Goal: Find specific page/section: Find specific page/section

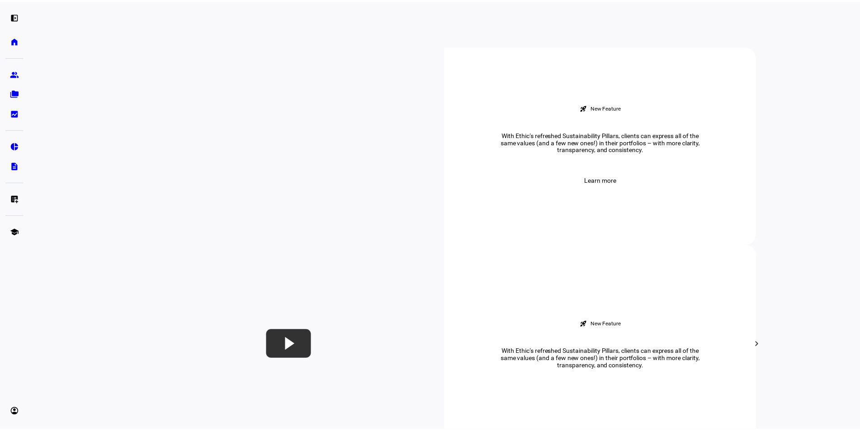
scroll to position [316, 0]
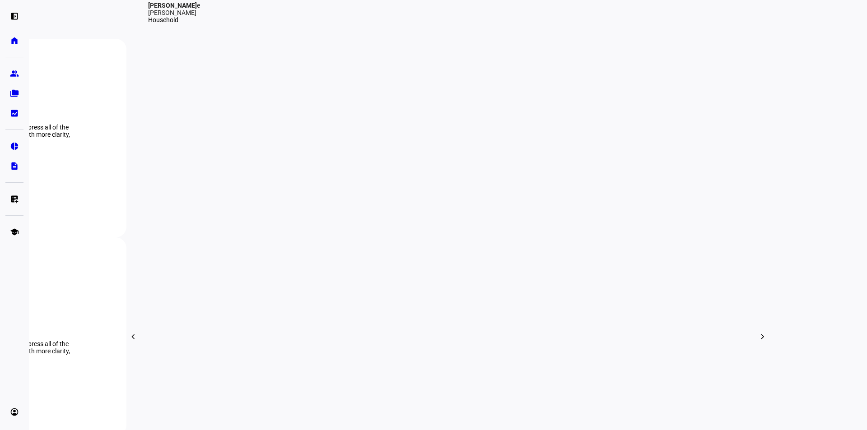
type input "[PERSON_NAME]"
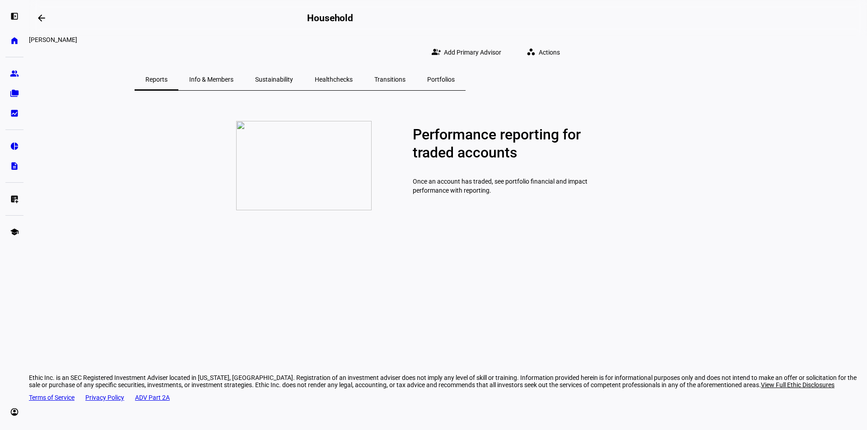
click at [455, 76] on span "Portfolios" at bounding box center [441, 79] width 28 height 6
click at [405, 78] on span "Transitions" at bounding box center [389, 80] width 31 height 22
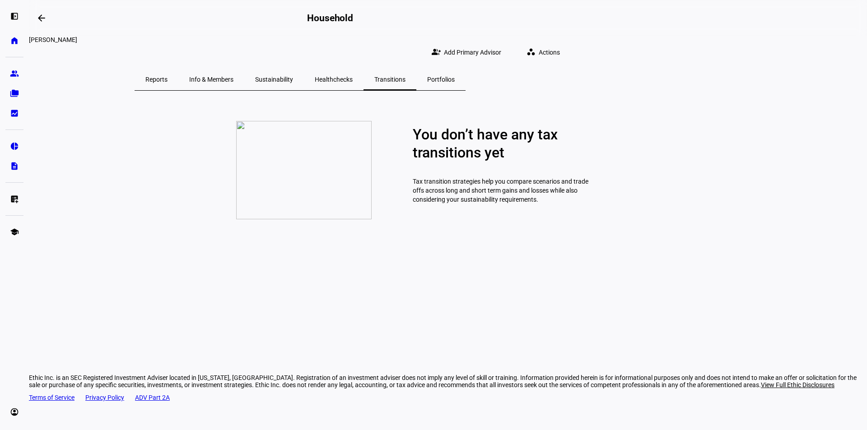
click at [353, 76] on span "Healthchecks" at bounding box center [334, 79] width 38 height 6
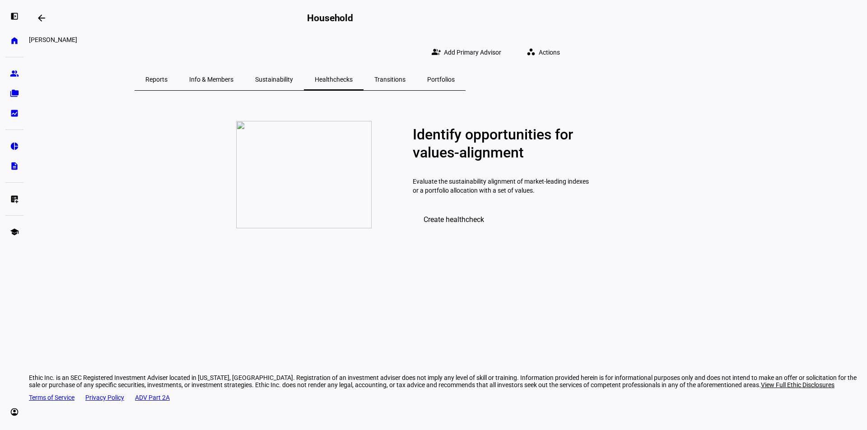
click at [293, 76] on span "Sustainability" at bounding box center [274, 79] width 38 height 6
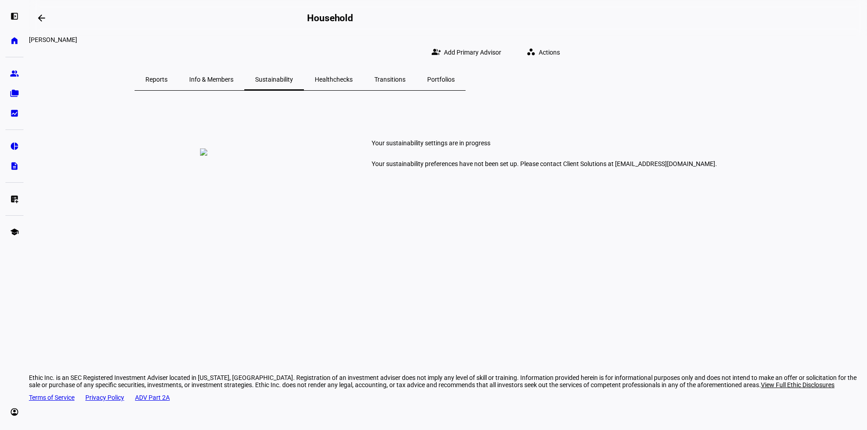
click at [167, 76] on span "Reports" at bounding box center [156, 79] width 22 height 6
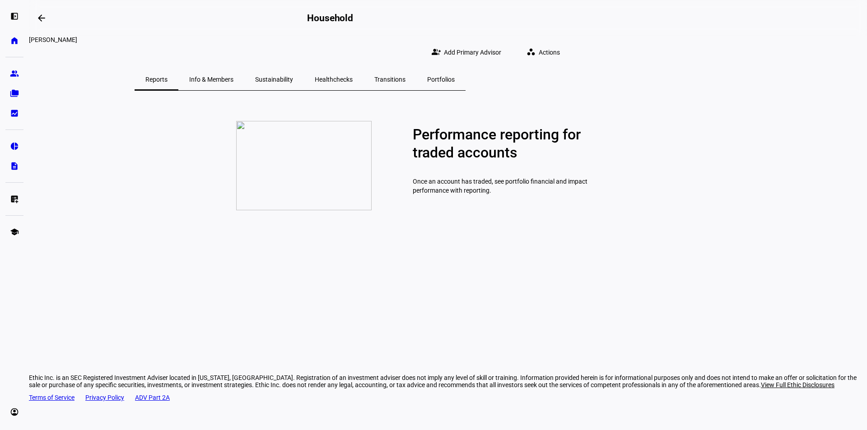
click at [233, 76] on span "Info & Members" at bounding box center [211, 79] width 44 height 6
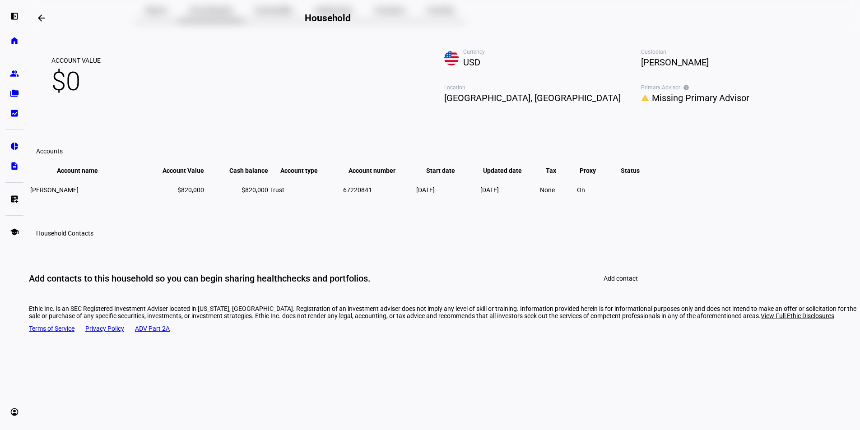
scroll to position [92, 0]
click at [17, 71] on eth-mat-symbol "group" at bounding box center [14, 73] width 9 height 9
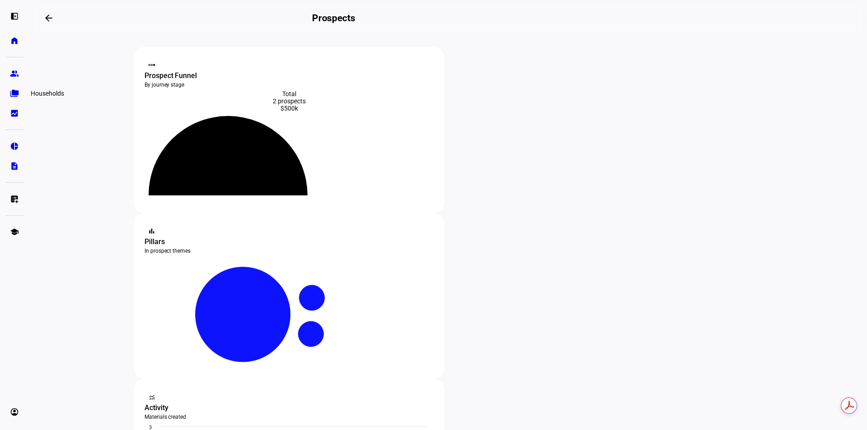
click at [15, 98] on link "folder_copy Households" at bounding box center [14, 93] width 18 height 18
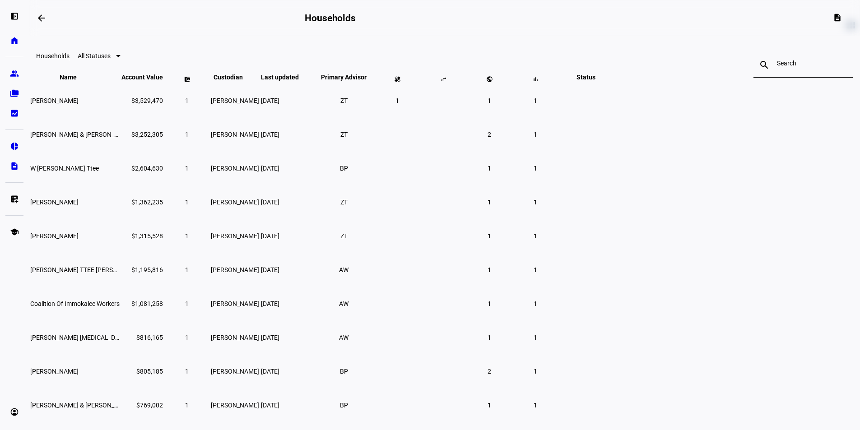
scroll to position [45, 0]
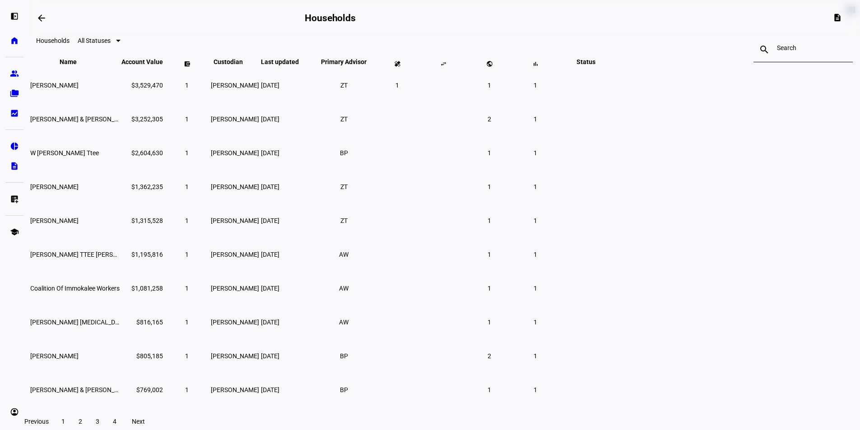
click at [121, 42] on div at bounding box center [118, 41] width 5 height 2
click at [367, 45] on div at bounding box center [430, 215] width 860 height 430
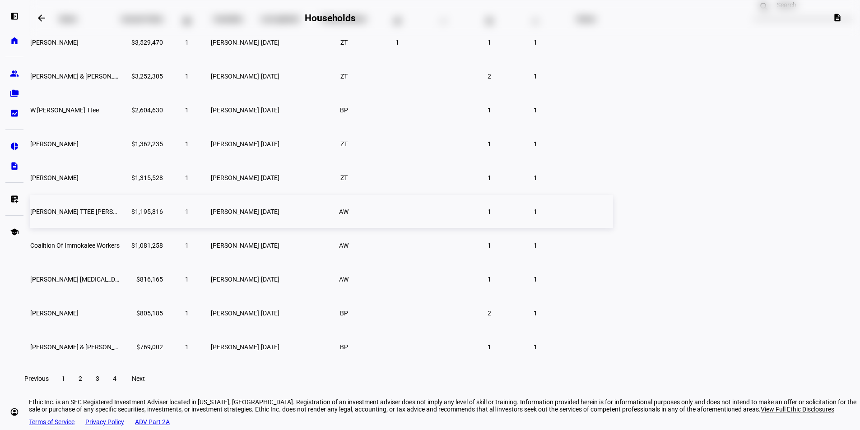
scroll to position [123, 0]
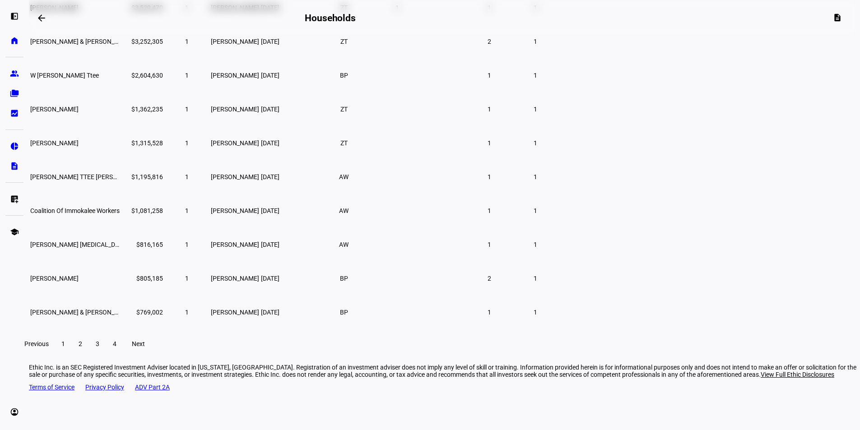
click at [145, 348] on span "Next" at bounding box center [138, 343] width 13 height 7
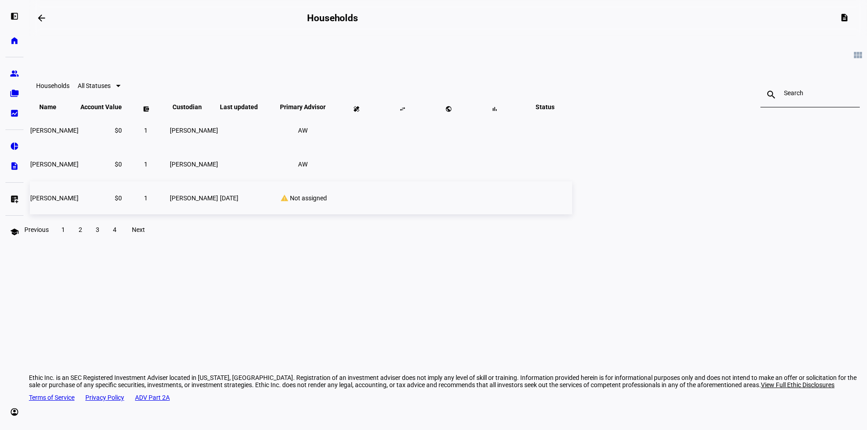
click at [168, 214] on td "1" at bounding box center [145, 197] width 45 height 33
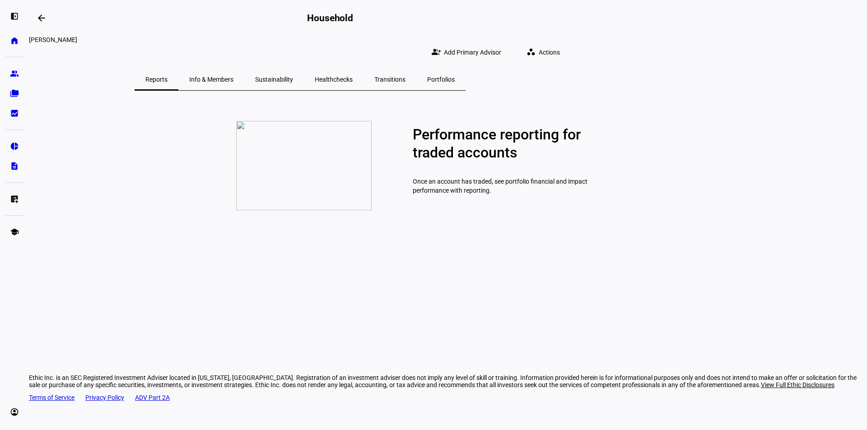
click at [233, 76] on span "Info & Members" at bounding box center [211, 79] width 44 height 6
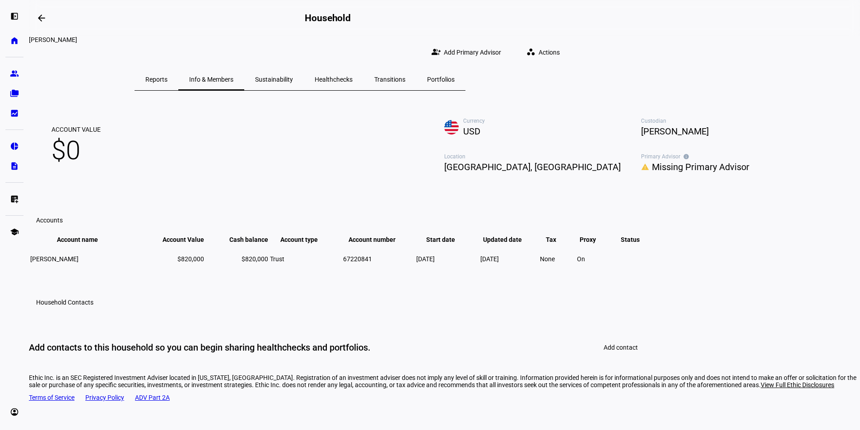
click at [30, 13] on eth-layout-page-header "arrow_backwards Household" at bounding box center [444, 18] width 831 height 36
click at [42, 19] on mat-icon "arrow_backwards" at bounding box center [41, 18] width 11 height 11
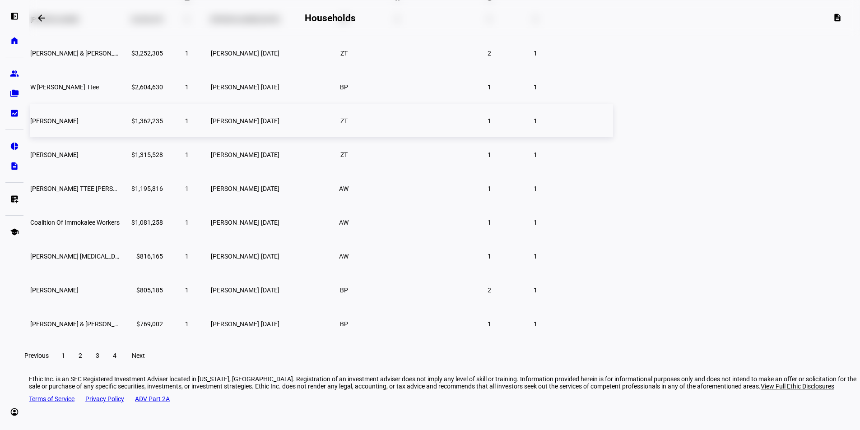
scroll to position [123, 0]
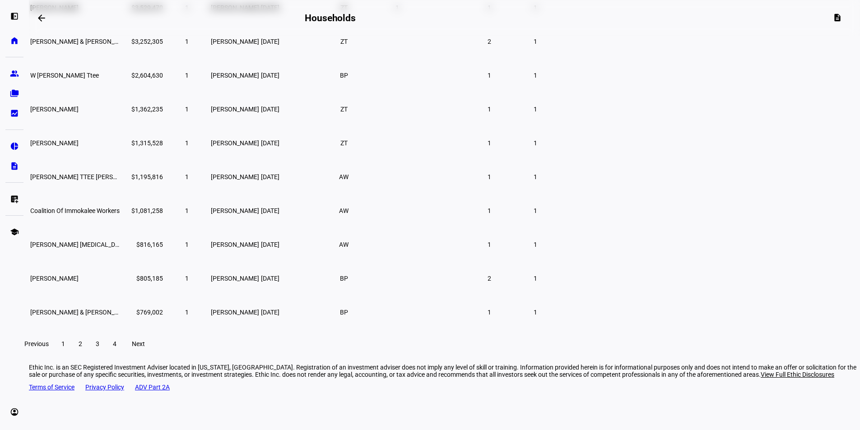
click at [123, 355] on span at bounding box center [115, 344] width 16 height 22
